Goal: Information Seeking & Learning: Learn about a topic

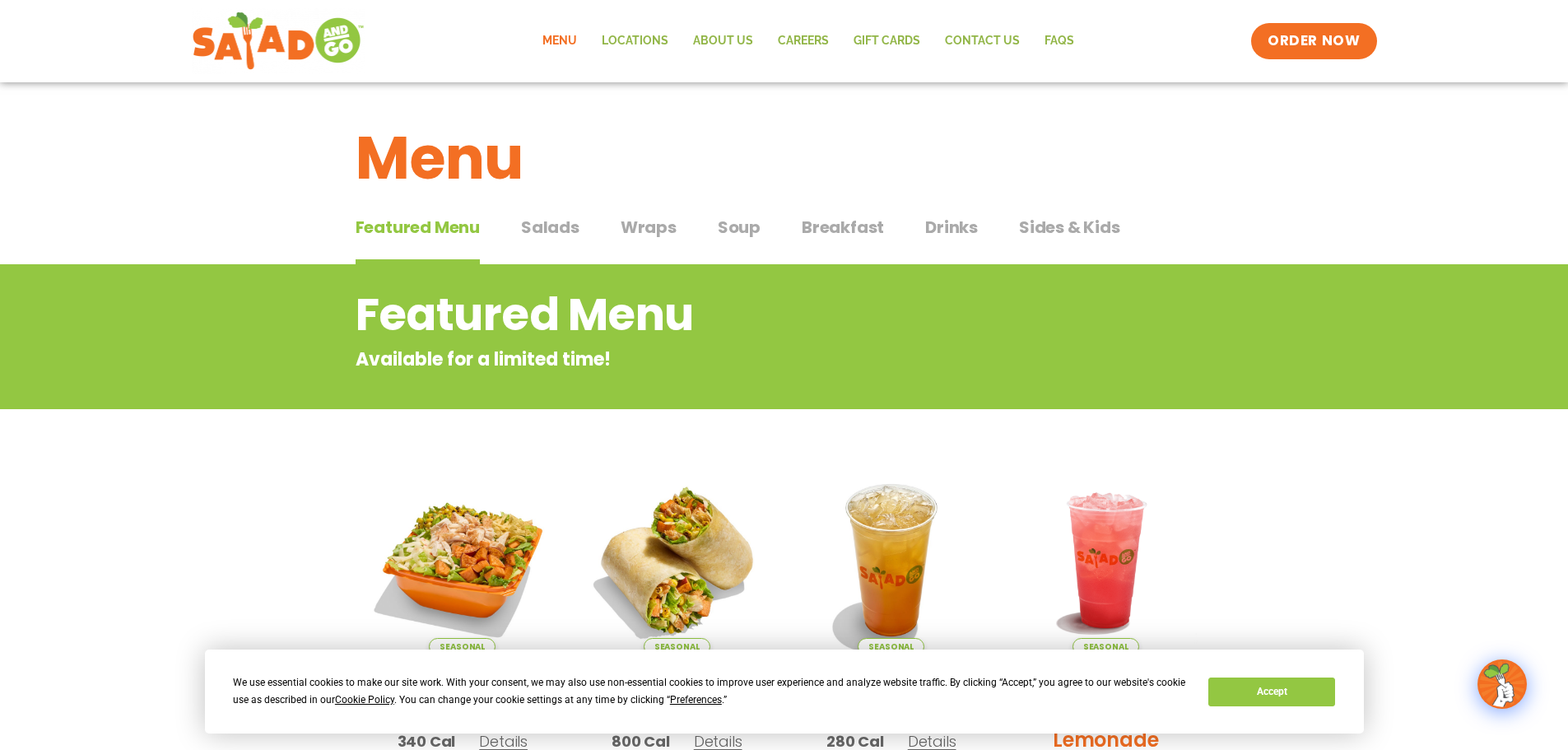
click at [835, 234] on span "Breakfast" at bounding box center [843, 227] width 83 height 25
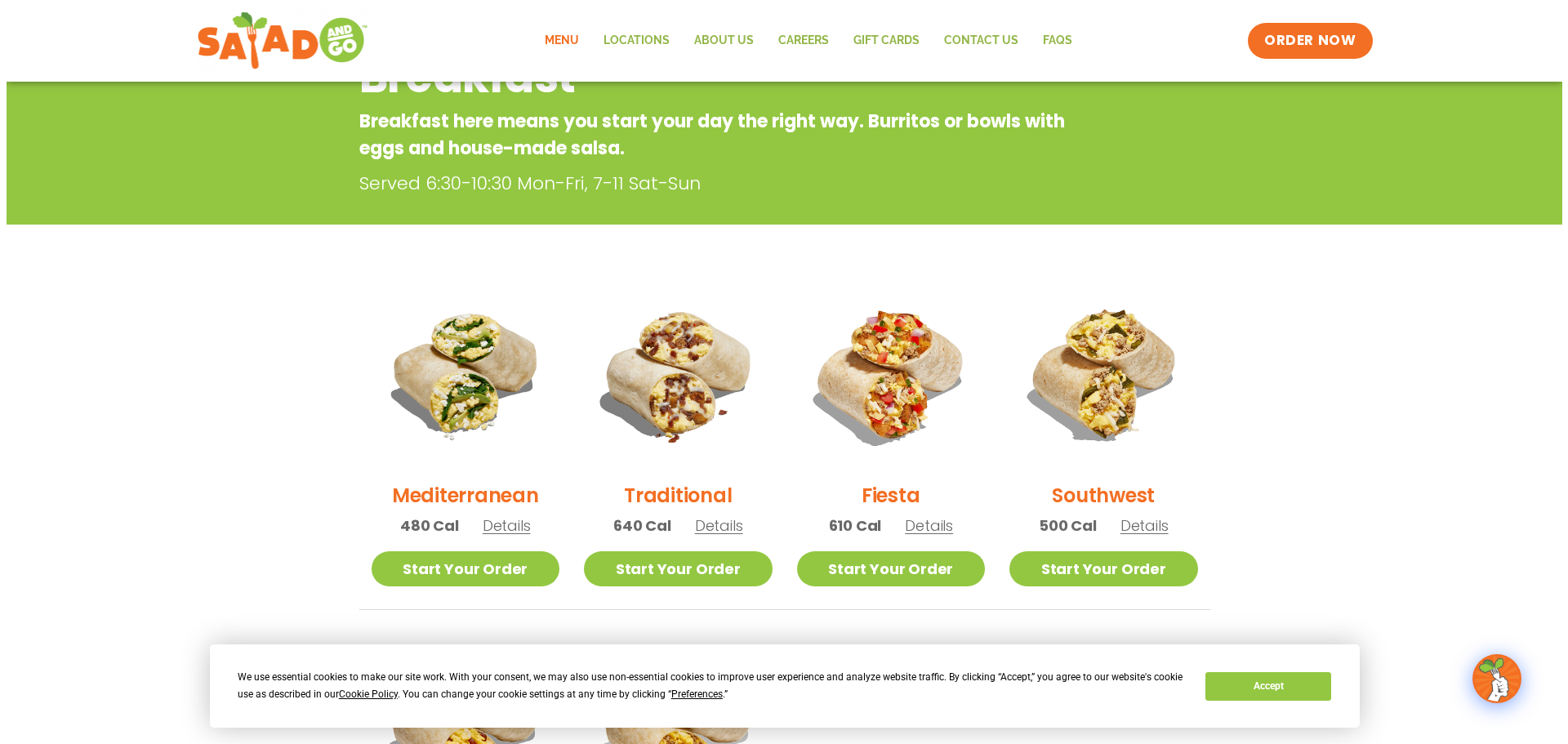
scroll to position [245, 0]
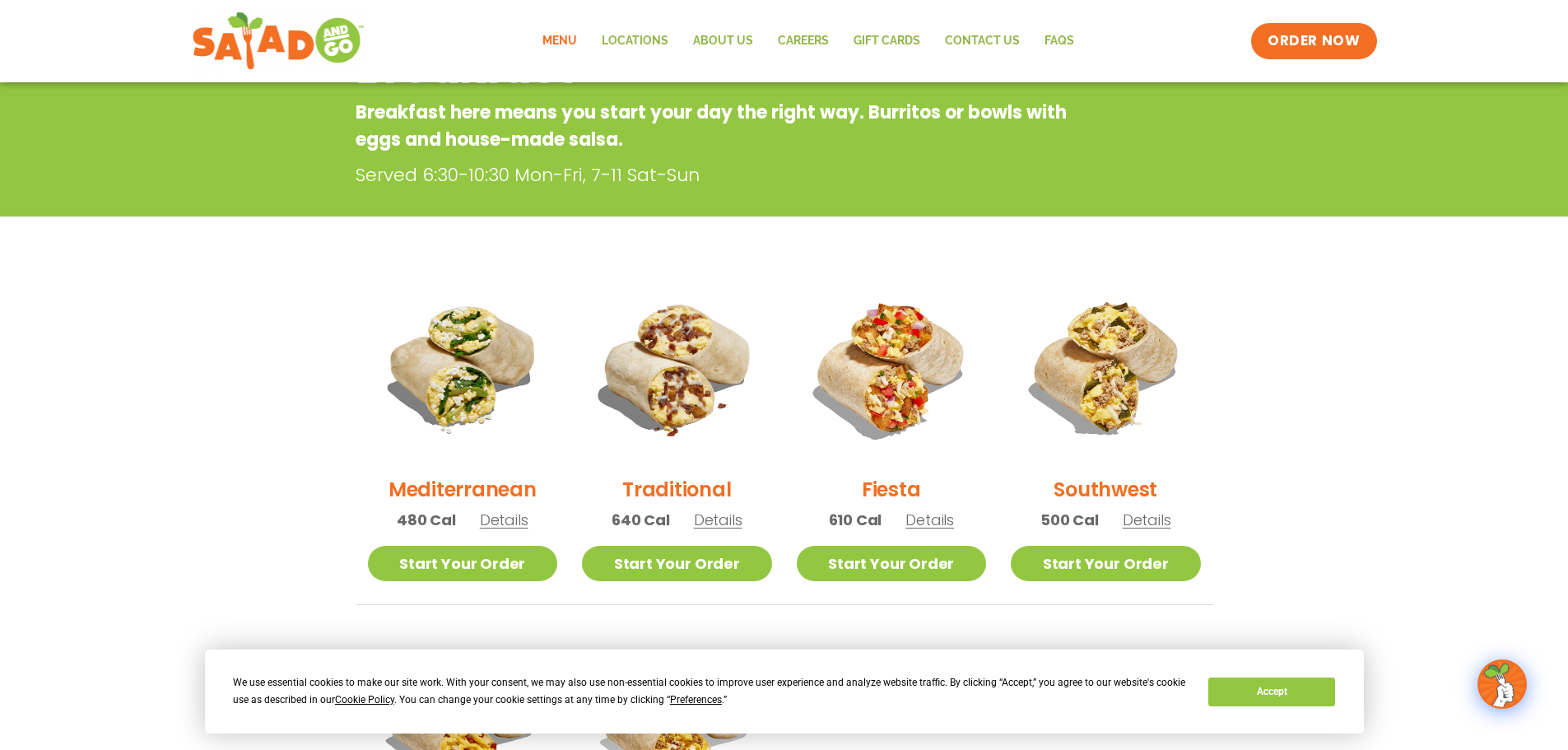
click at [501, 521] on span "Details" at bounding box center [503, 519] width 48 height 20
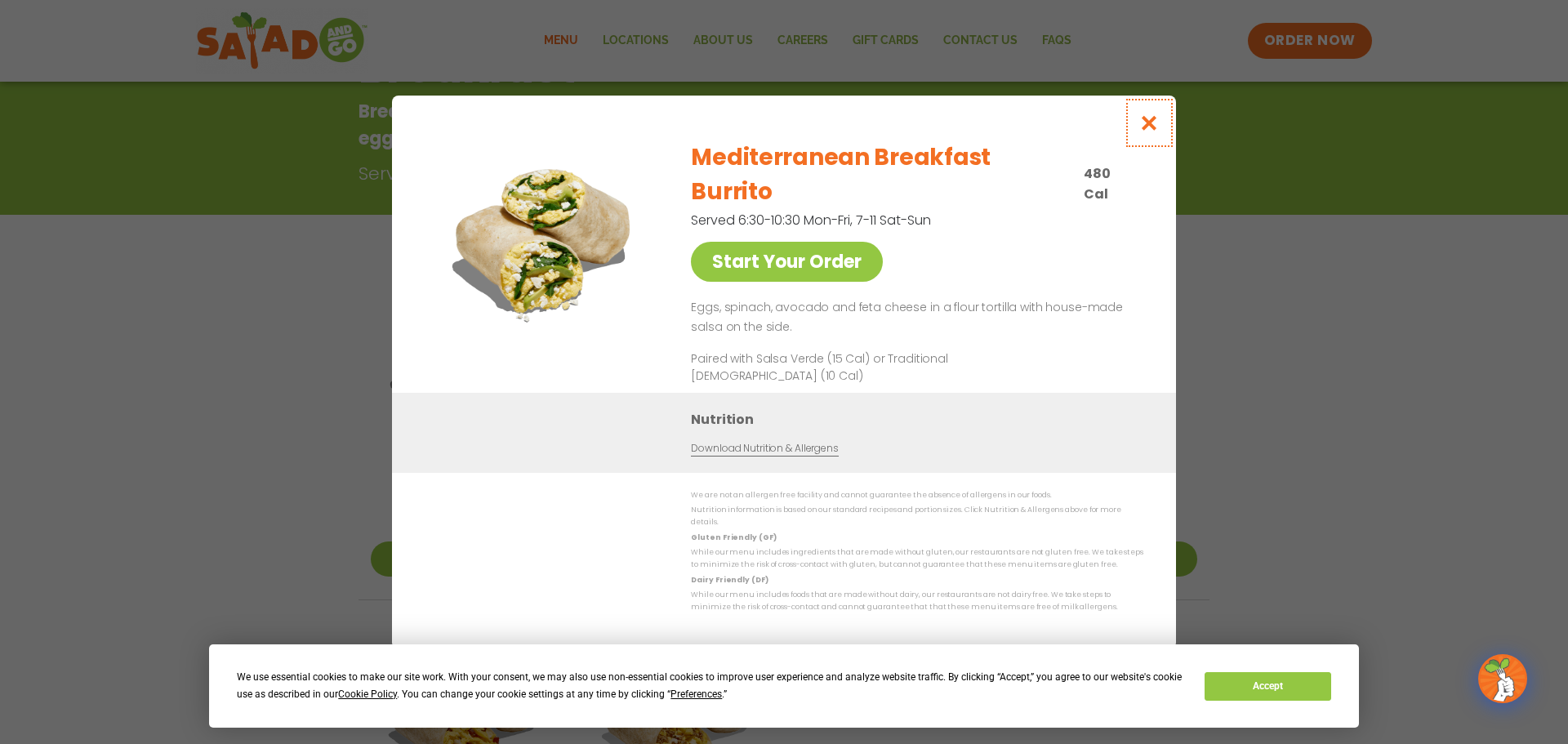
click at [1157, 134] on button "Close modal" at bounding box center [1149, 122] width 53 height 55
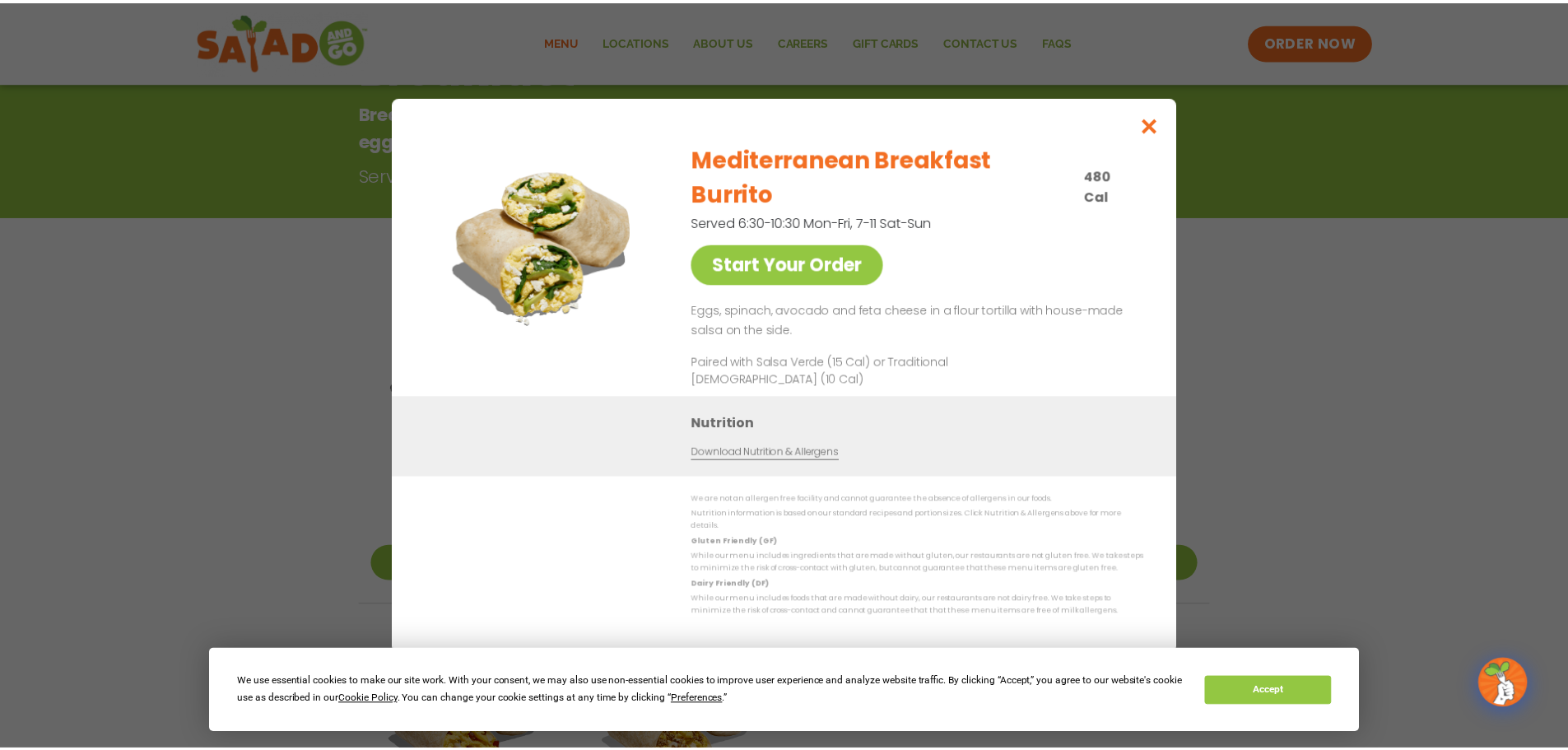
scroll to position [264, 0]
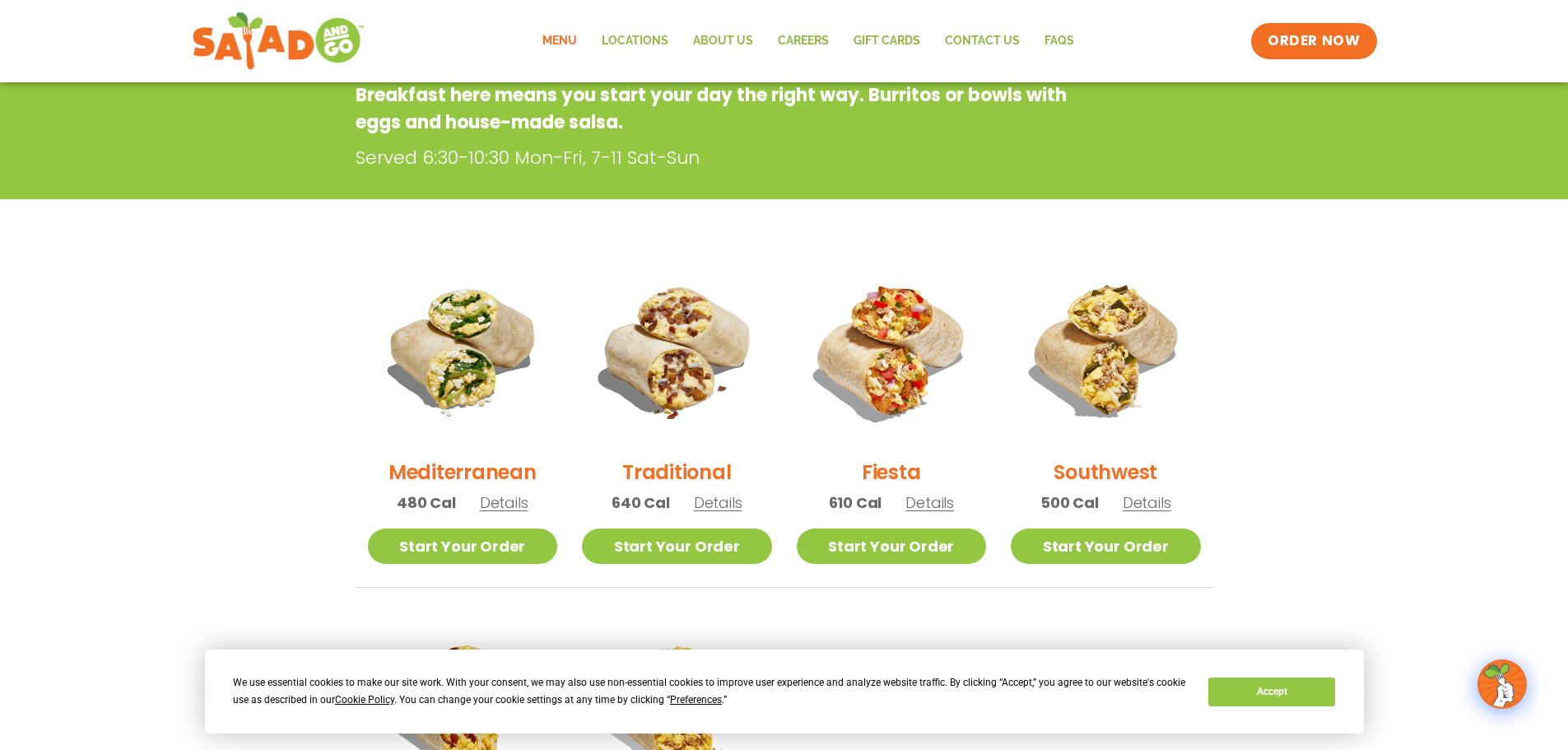
click at [719, 494] on span "Details" at bounding box center [718, 502] width 48 height 20
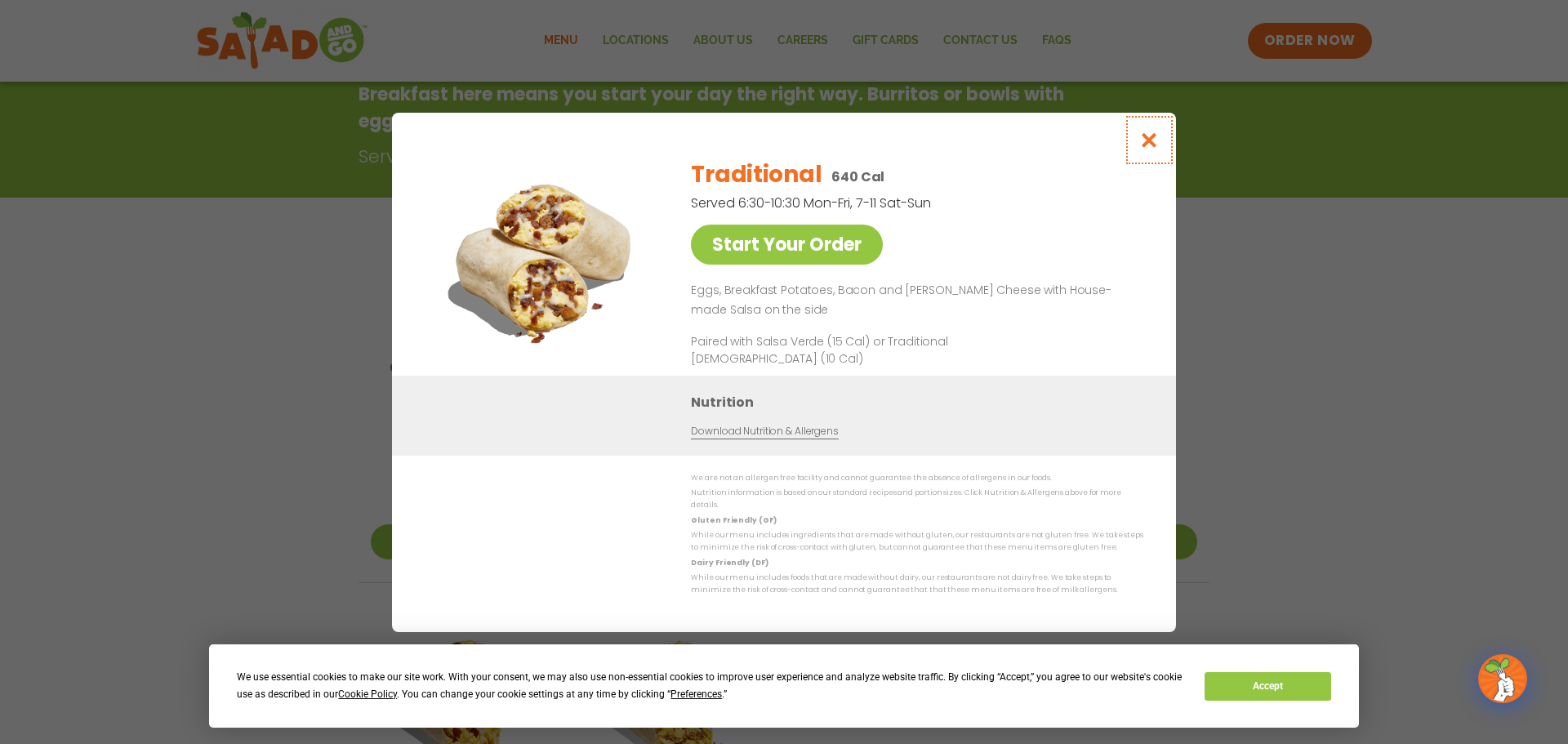
click at [1152, 134] on button "Close modal" at bounding box center [1149, 140] width 53 height 55
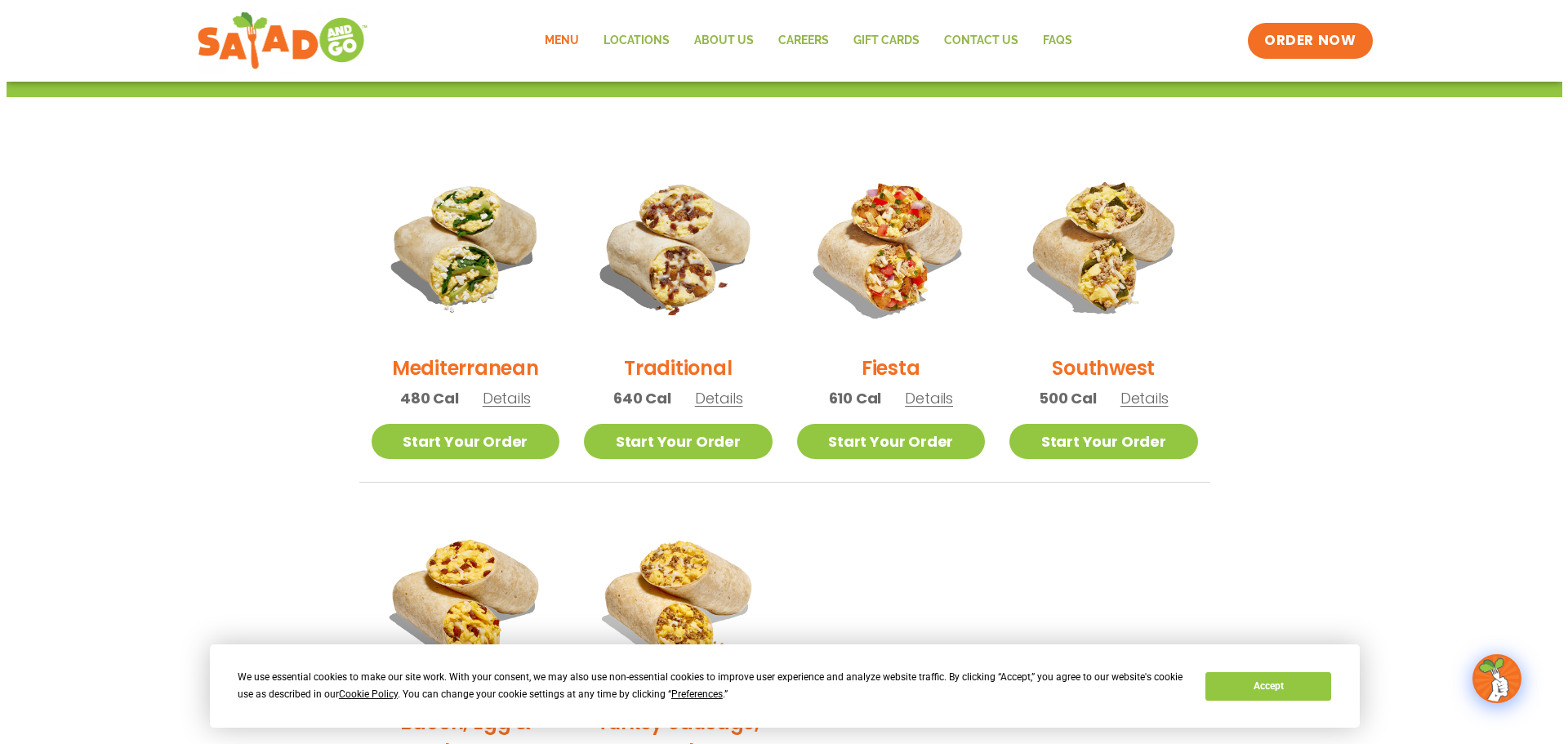
scroll to position [344, 0]
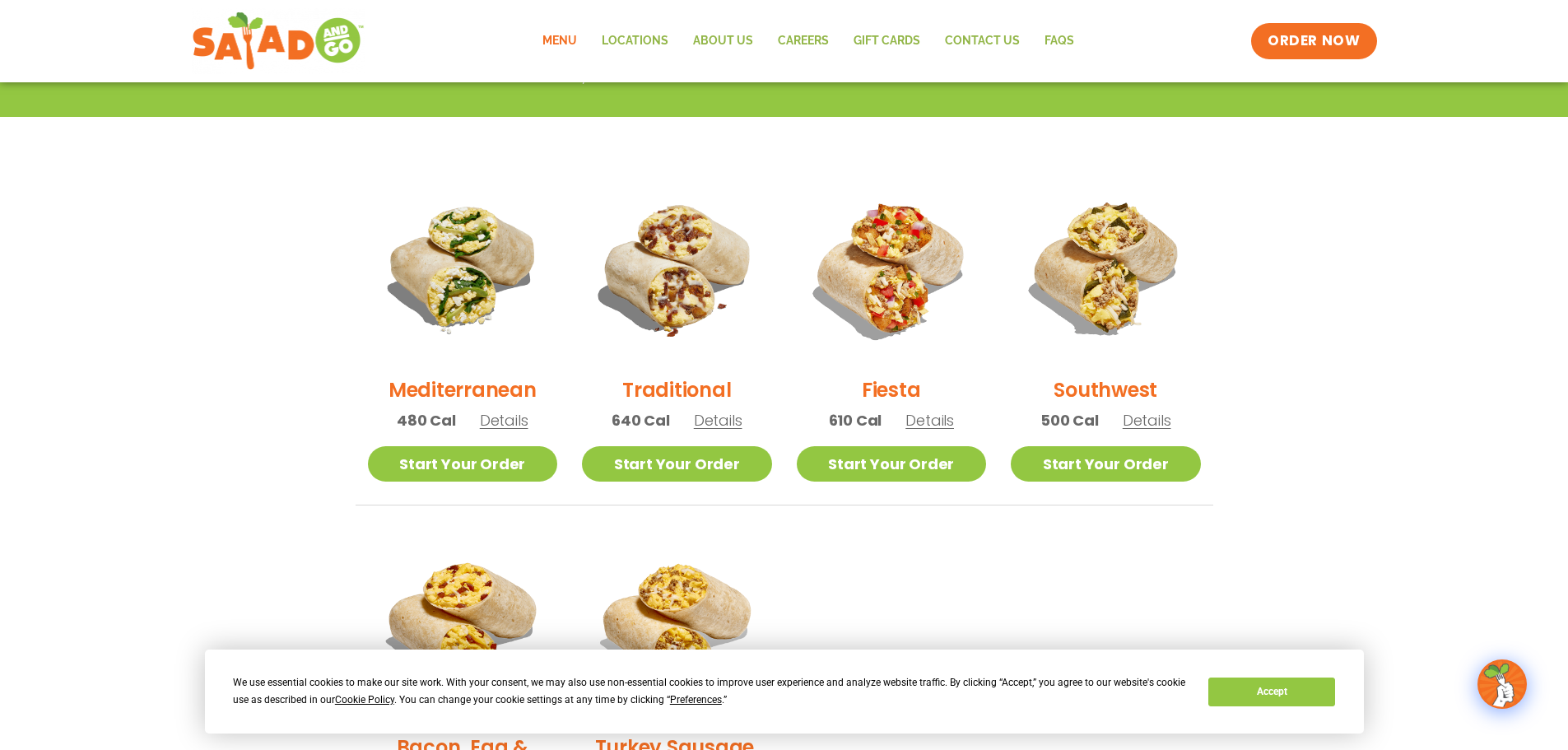
click at [717, 424] on span "Details" at bounding box center [718, 420] width 48 height 20
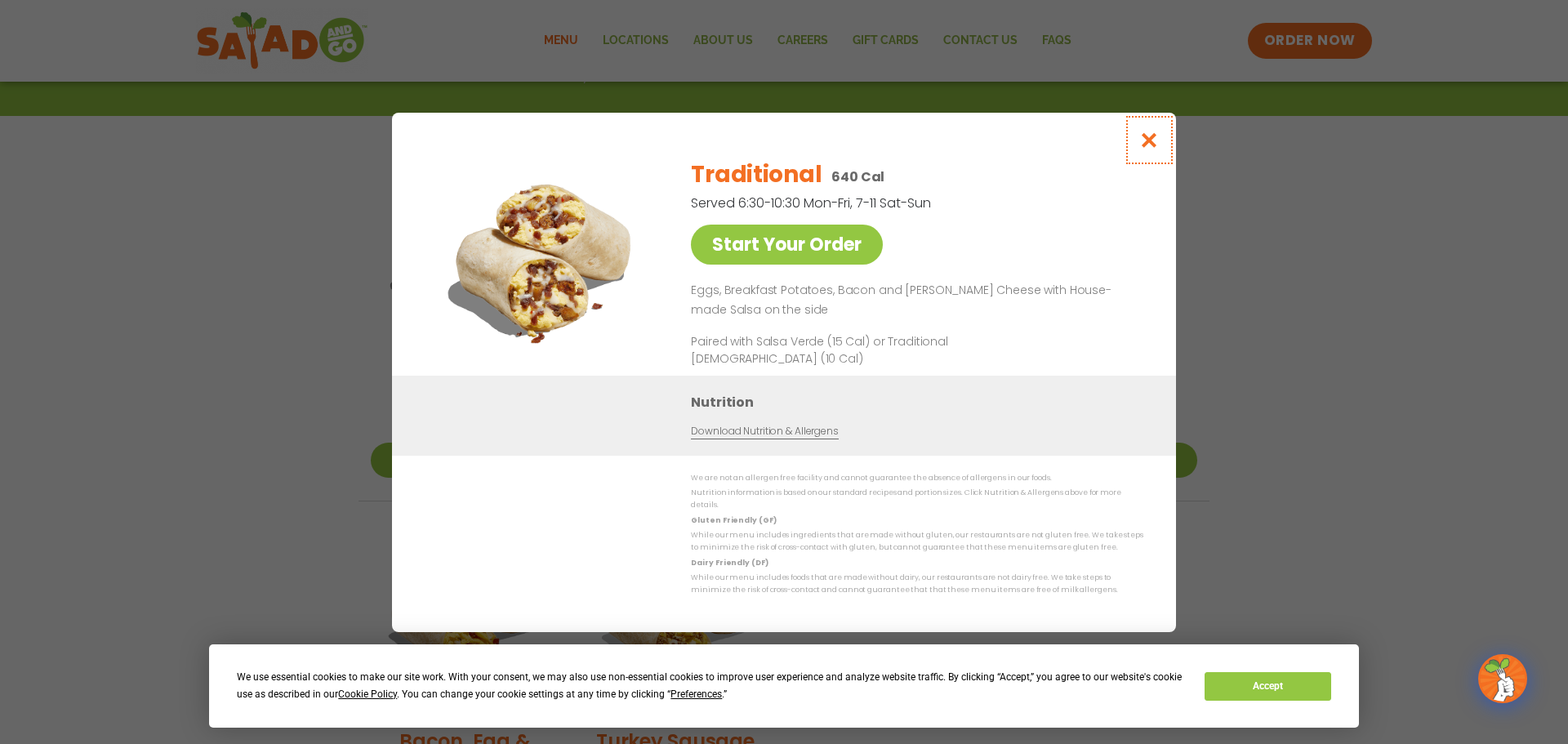
click at [1156, 133] on button "Close modal" at bounding box center [1149, 140] width 53 height 55
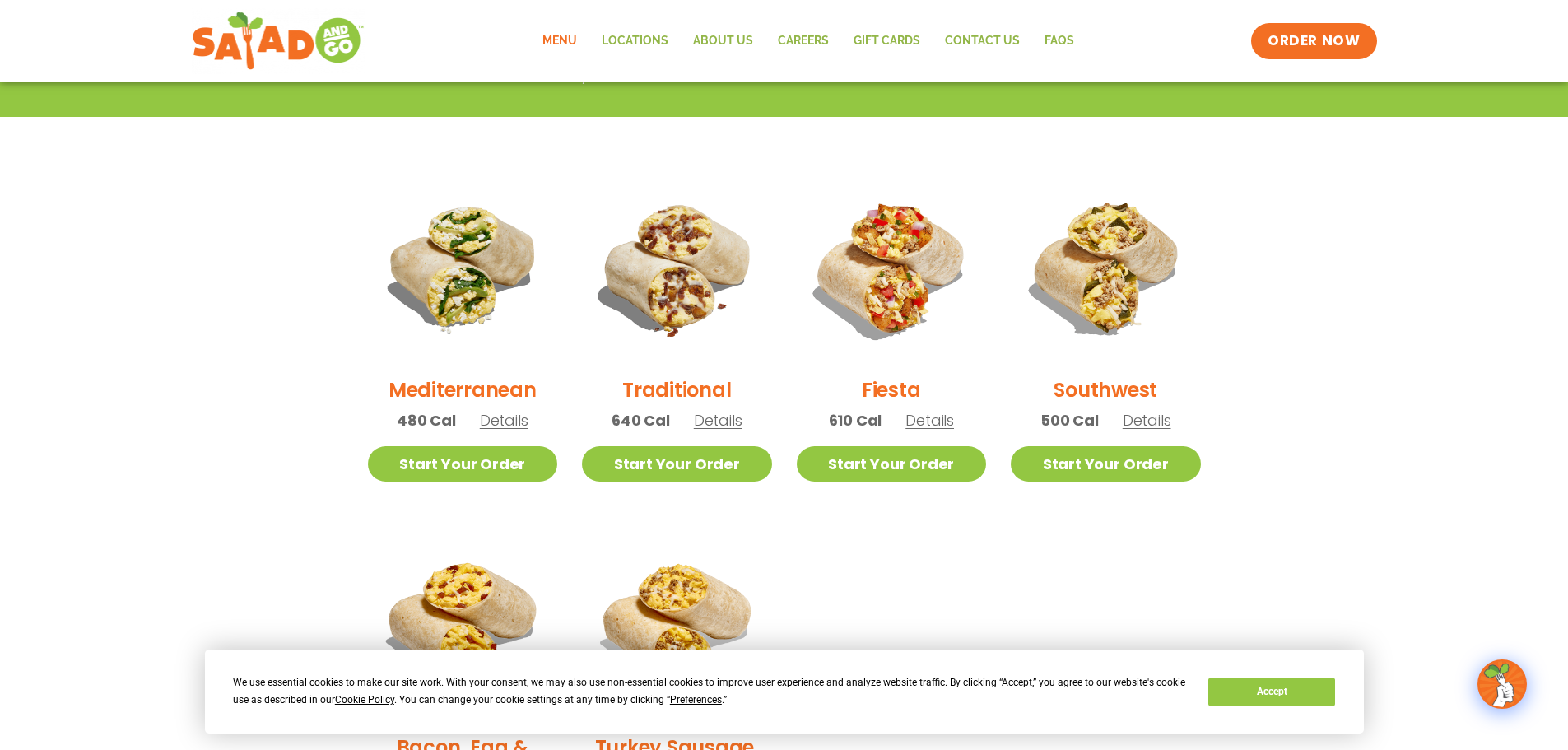
click at [916, 419] on span "Details" at bounding box center [929, 420] width 48 height 20
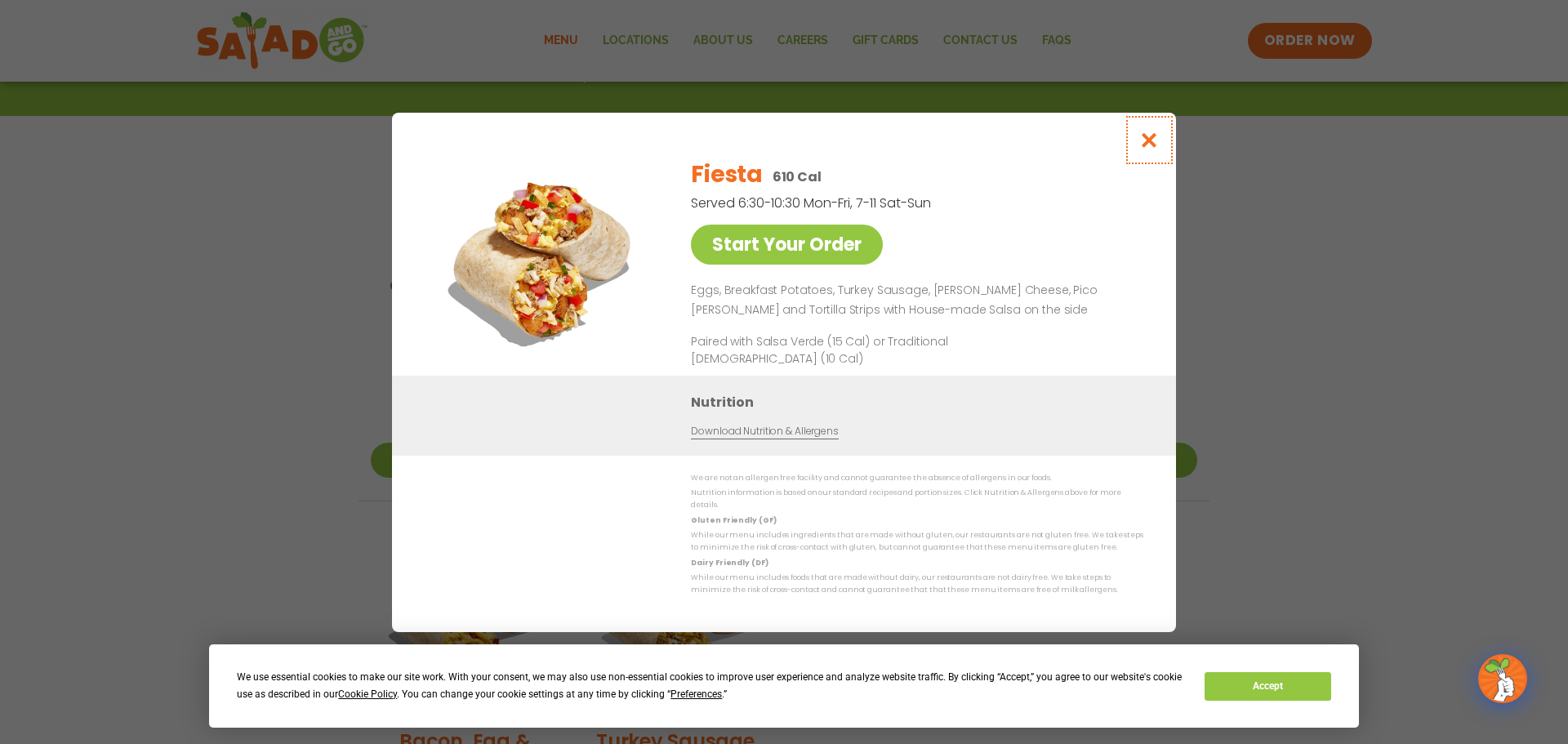
click at [1156, 133] on button "Close modal" at bounding box center [1149, 140] width 53 height 55
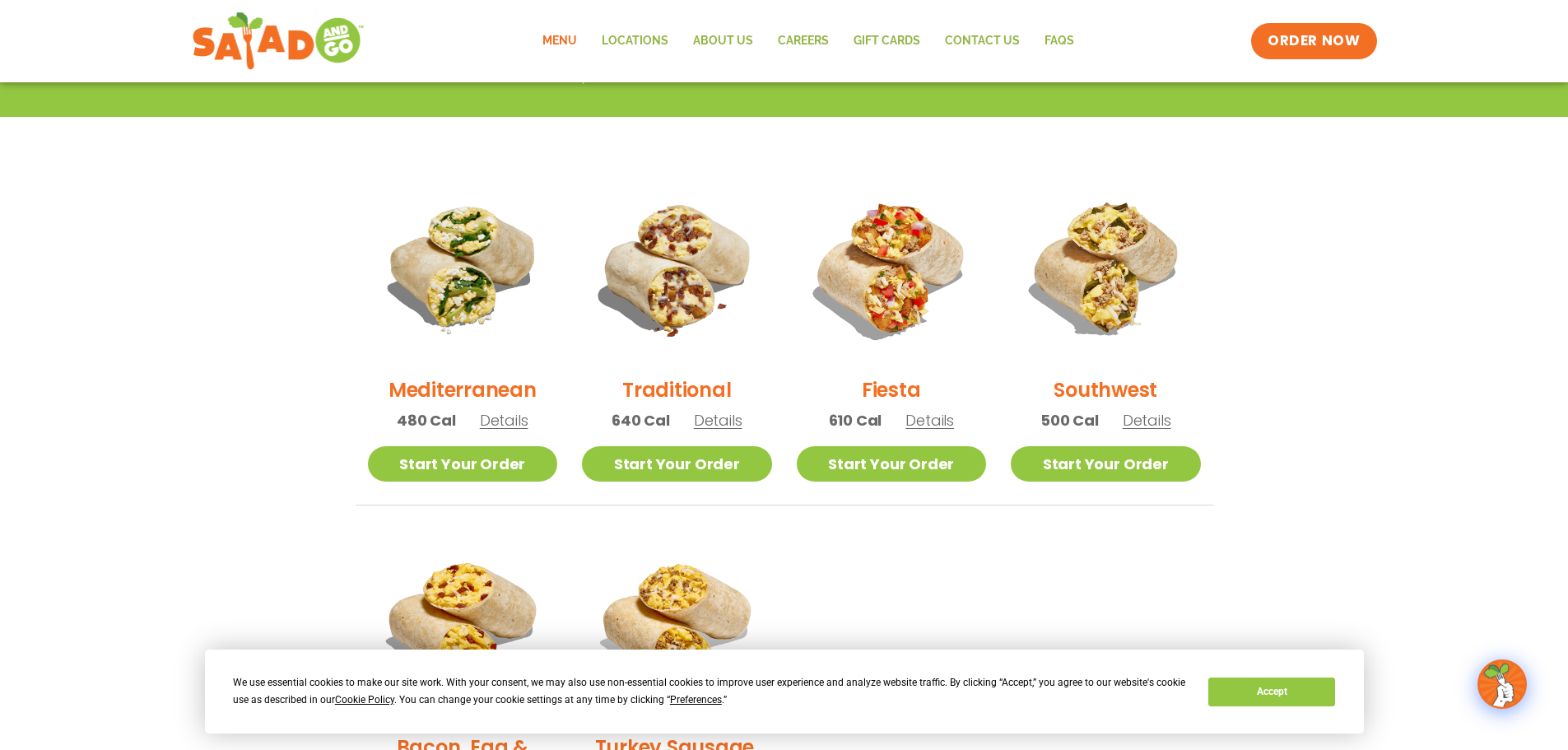
click at [1138, 414] on span "Details" at bounding box center [1147, 420] width 48 height 20
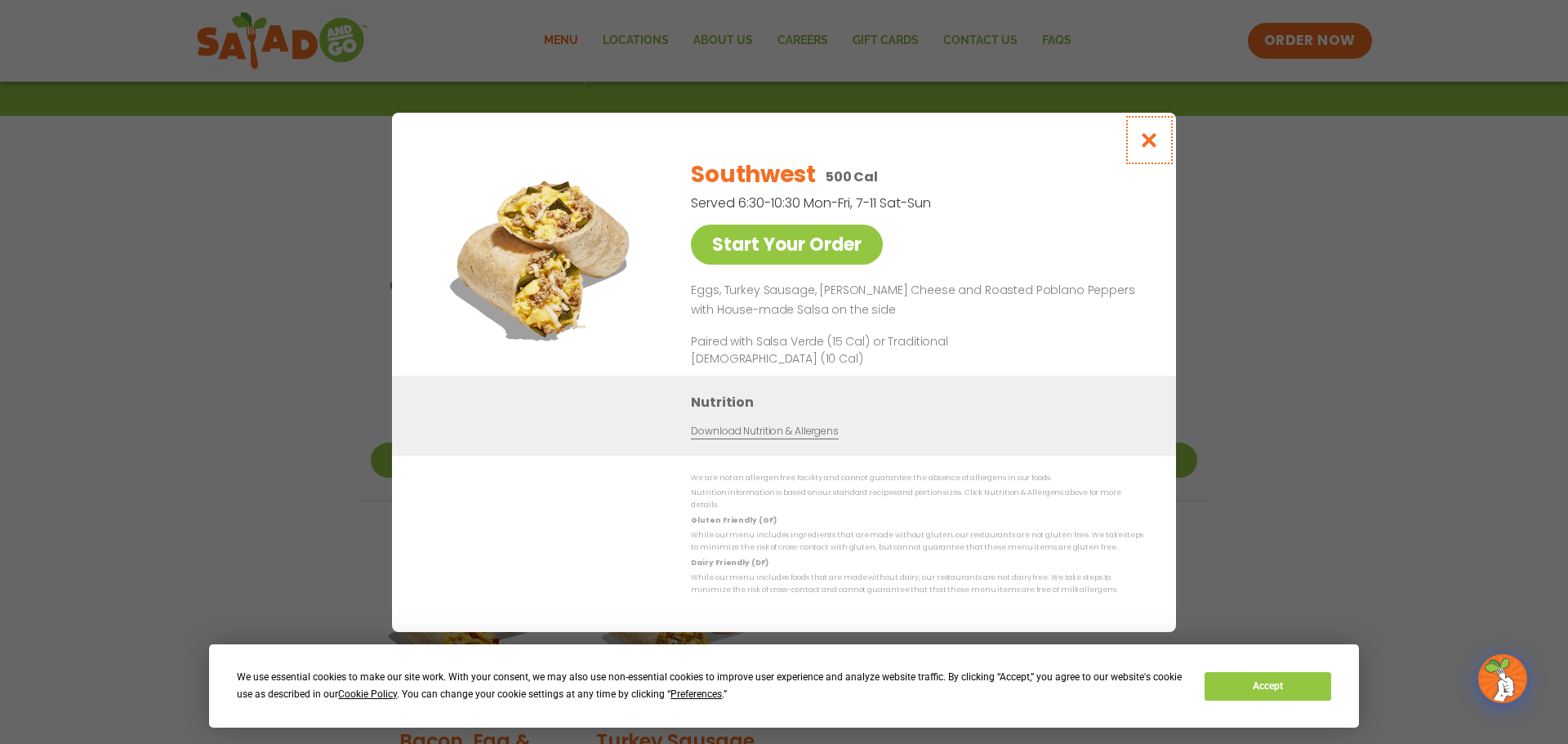
click at [1151, 145] on icon "Close modal" at bounding box center [1149, 141] width 20 height 17
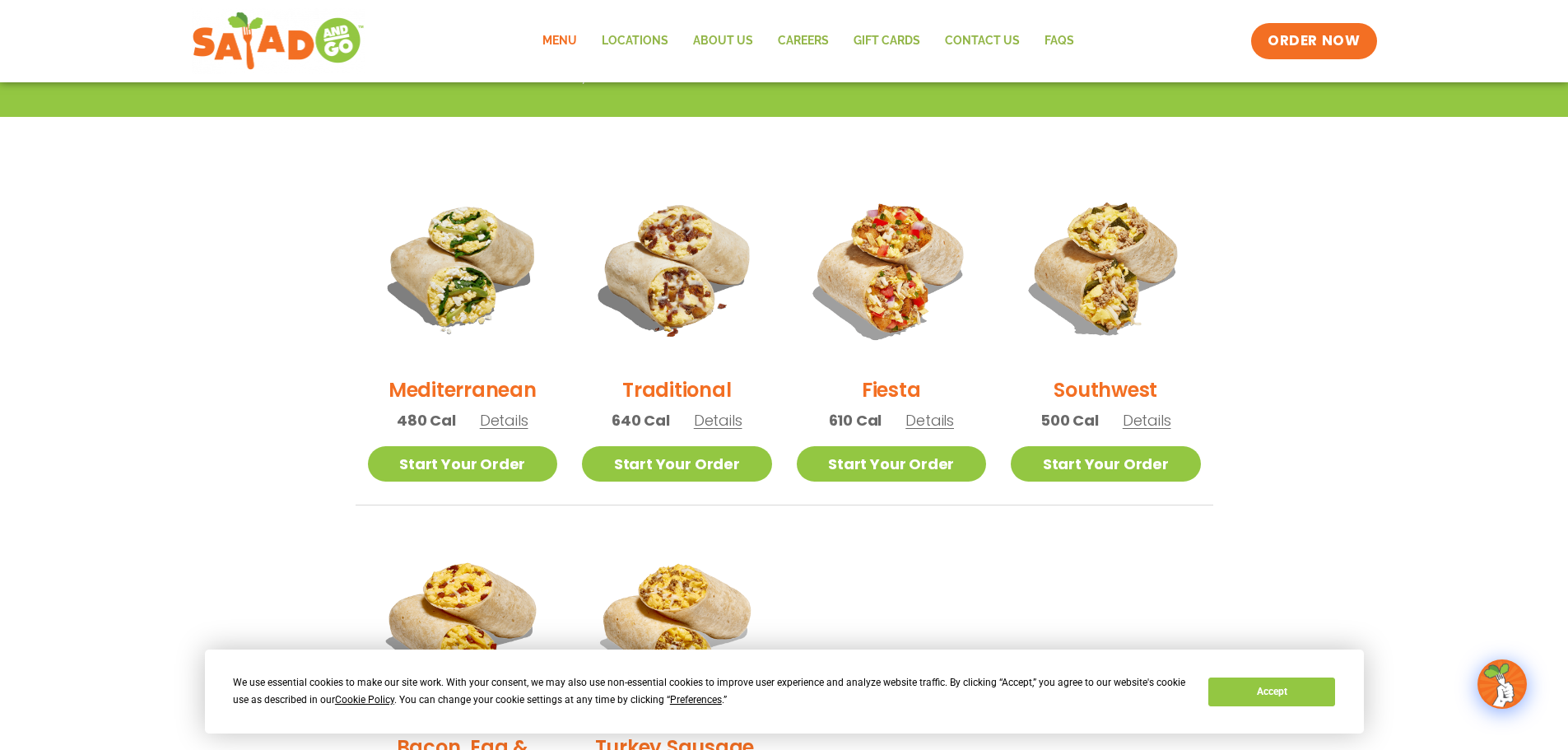
click at [490, 422] on span "Details" at bounding box center [503, 420] width 48 height 20
